Goal: Information Seeking & Learning: Check status

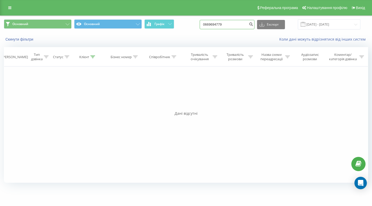
click at [224, 24] on input "0669694779" at bounding box center [227, 24] width 55 height 9
paste input "7)880-24-6"
click at [234, 25] on input "067)880-24-69" at bounding box center [227, 24] width 55 height 9
type input "0678802469"
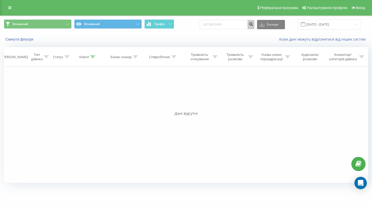
click at [253, 25] on icon "submit" at bounding box center [251, 23] width 4 height 3
click at [340, 29] on input "[DATE] - [DATE]" at bounding box center [329, 24] width 63 height 10
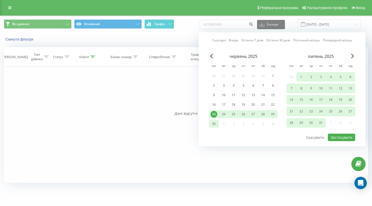
click at [351, 59] on div "липень 2025" at bounding box center [321, 56] width 69 height 5
click at [352, 58] on span "Next Month" at bounding box center [352, 56] width 3 height 5
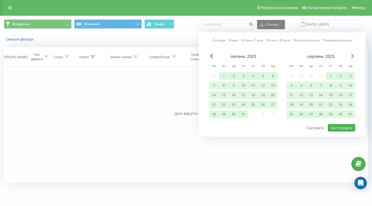
click at [352, 58] on span "Next Month" at bounding box center [352, 56] width 3 height 5
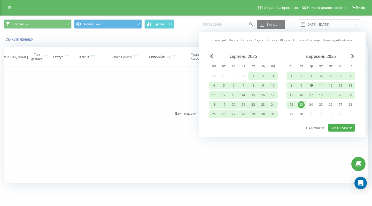
click at [312, 89] on div "10" at bounding box center [311, 85] width 7 height 7
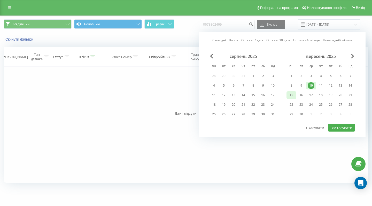
click at [291, 99] on div "15" at bounding box center [291, 95] width 7 height 7
click at [341, 132] on button "Застосувати" at bounding box center [341, 127] width 27 height 7
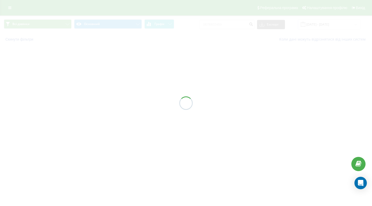
type input "10.09.2025 - 15.09.2025"
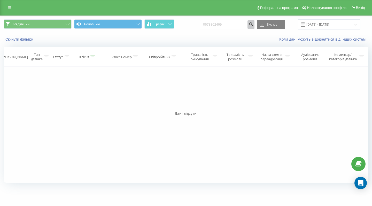
click at [253, 25] on icon "submit" at bounding box center [251, 23] width 4 height 3
click at [28, 42] on button "Скинути фільтри" at bounding box center [20, 39] width 32 height 5
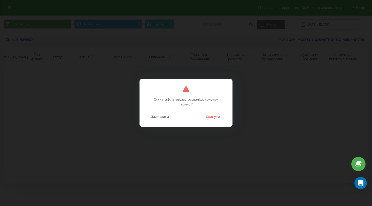
click at [216, 116] on button "Скинути" at bounding box center [213, 116] width 19 height 7
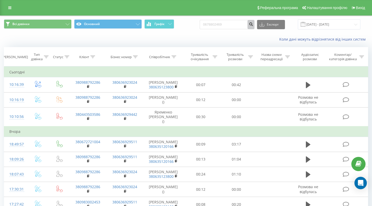
click at [253, 24] on icon "submit" at bounding box center [251, 23] width 4 height 3
